Goal: Navigation & Orientation: Find specific page/section

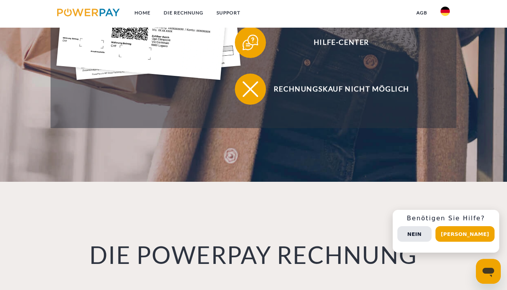
scroll to position [375, 0]
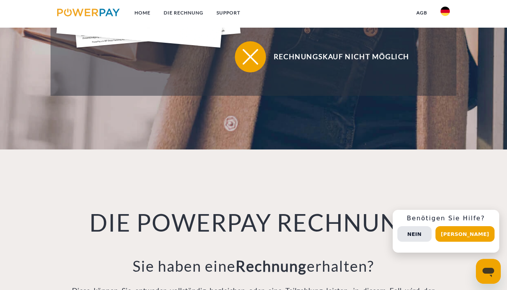
click at [449, 11] on img at bounding box center [445, 11] width 9 height 9
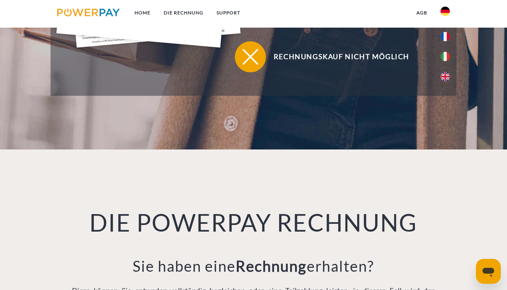
click at [449, 11] on img at bounding box center [445, 11] width 9 height 9
click at [137, 11] on link "Home" at bounding box center [142, 13] width 29 height 14
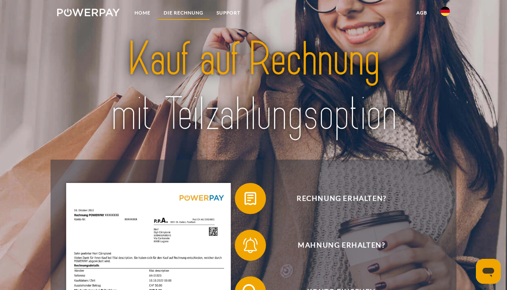
click at [188, 12] on link "DIE RECHNUNG" at bounding box center [183, 13] width 53 height 14
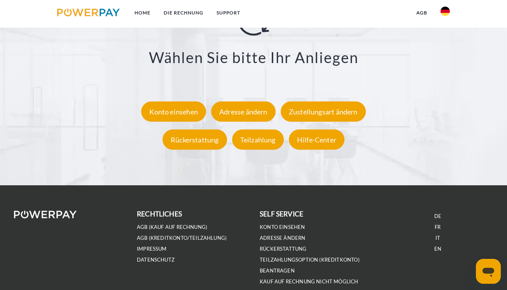
scroll to position [1404, 0]
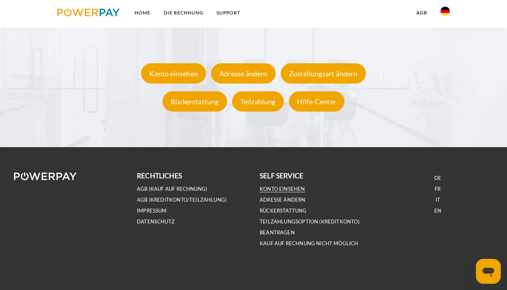
click at [279, 188] on link "Konto einsehen" at bounding box center [283, 189] width 46 height 7
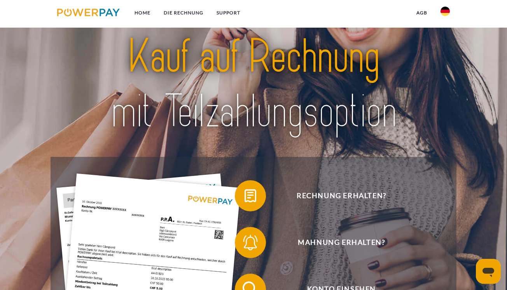
scroll to position [0, 0]
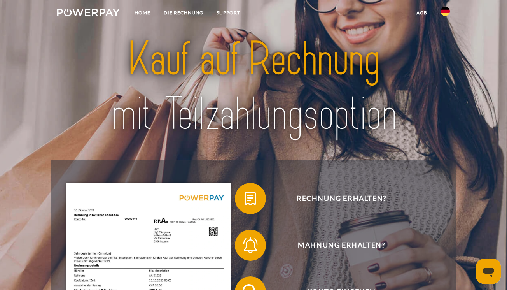
click at [443, 11] on img at bounding box center [445, 11] width 9 height 9
